Goal: Use online tool/utility: Utilize a website feature to perform a specific function

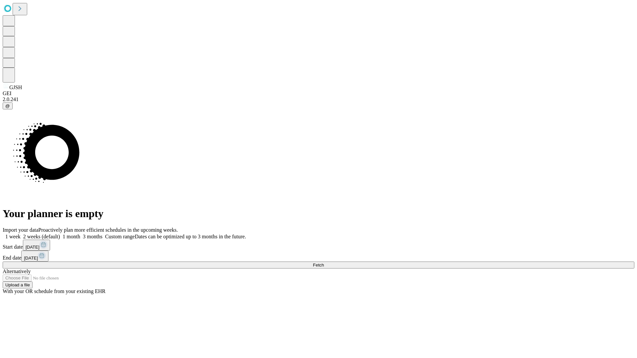
click at [324, 263] on span "Fetch" at bounding box center [318, 265] width 11 height 5
